Goal: Information Seeking & Learning: Learn about a topic

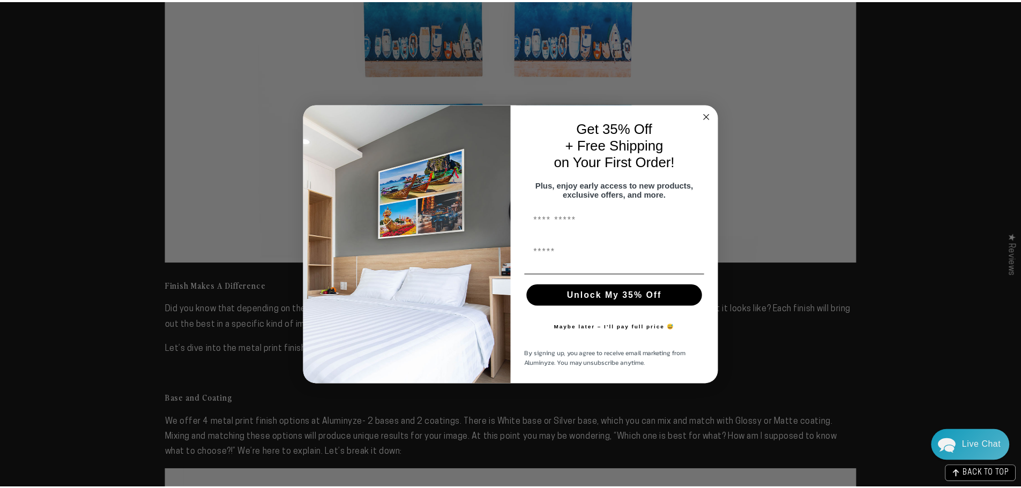
scroll to position [633, 0]
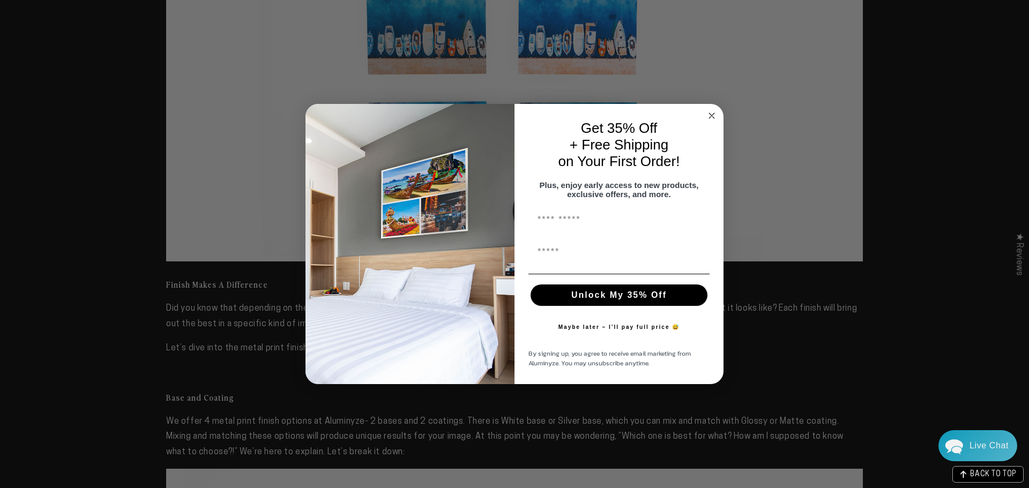
click at [717, 111] on circle "Close dialog" at bounding box center [712, 115] width 12 height 12
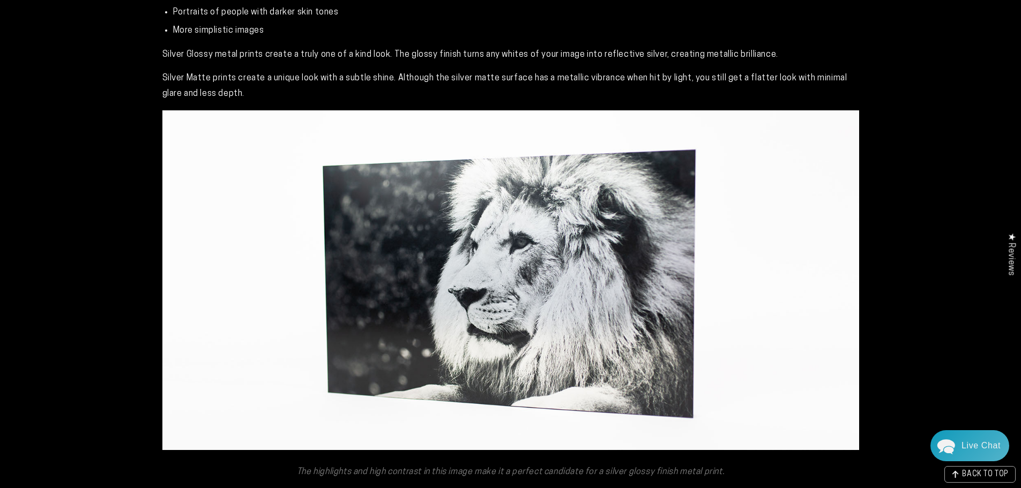
scroll to position [2345, 0]
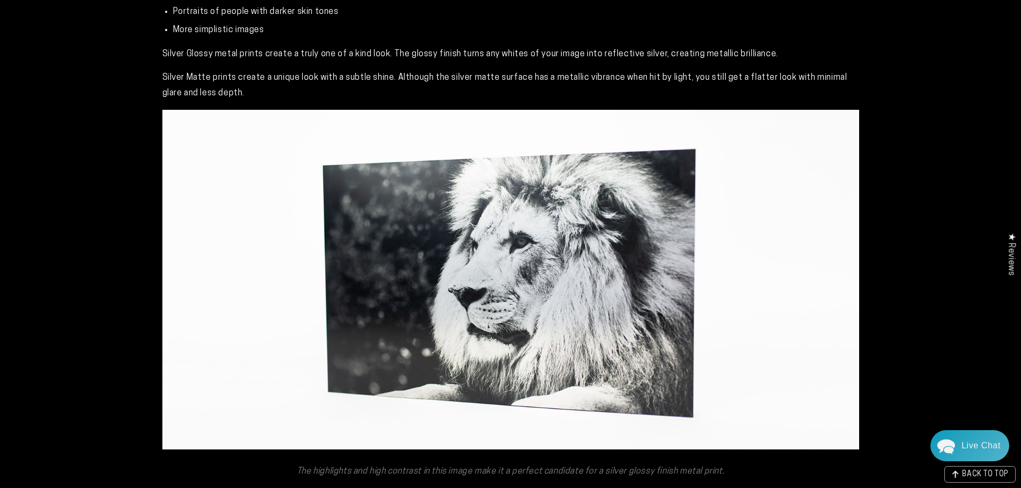
drag, startPoint x: 1014, startPoint y: 300, endPoint x: 997, endPoint y: 249, distance: 53.6
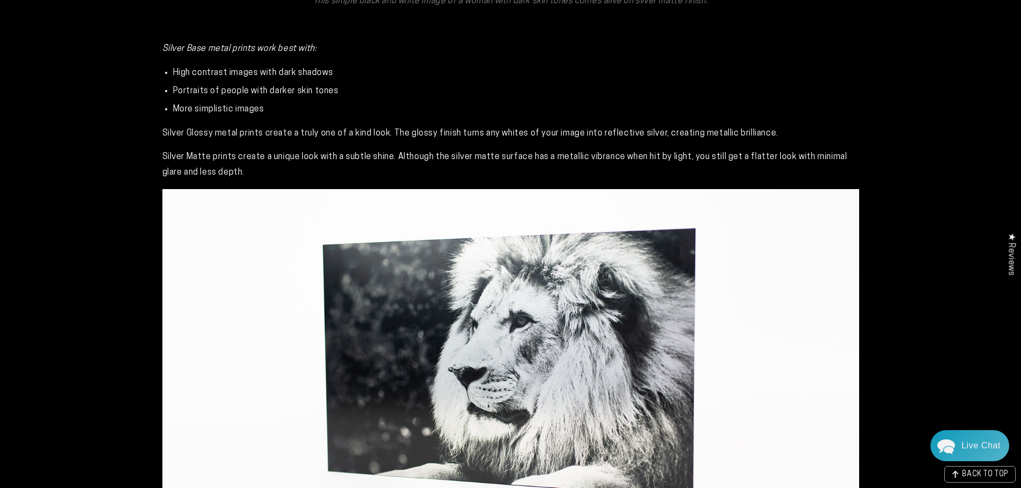
scroll to position [2264, 0]
